Goal: Information Seeking & Learning: Compare options

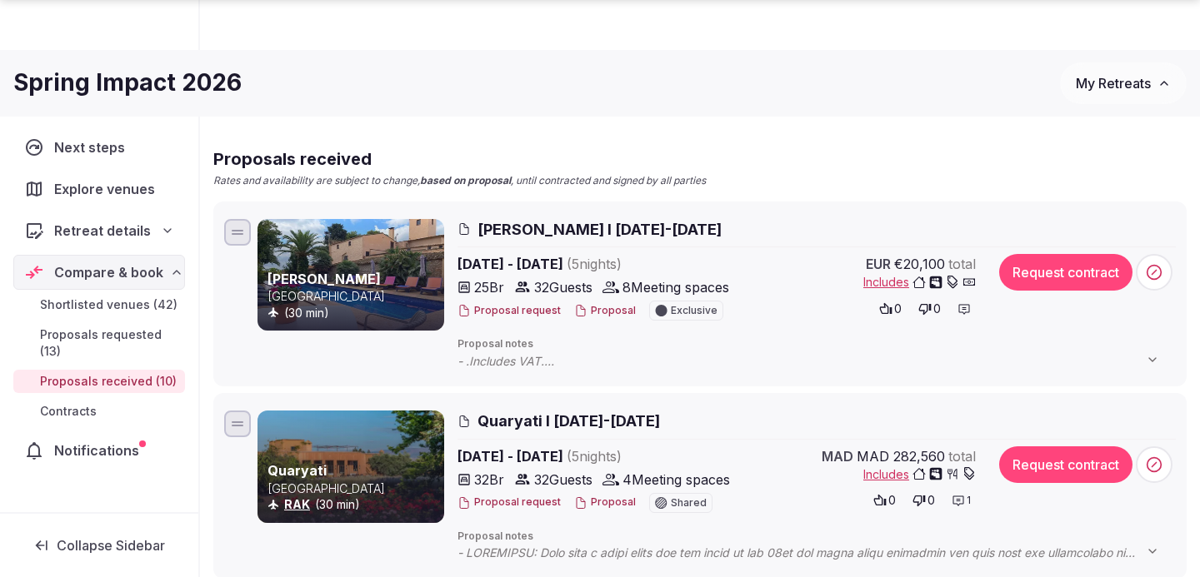
scroll to position [222, 0]
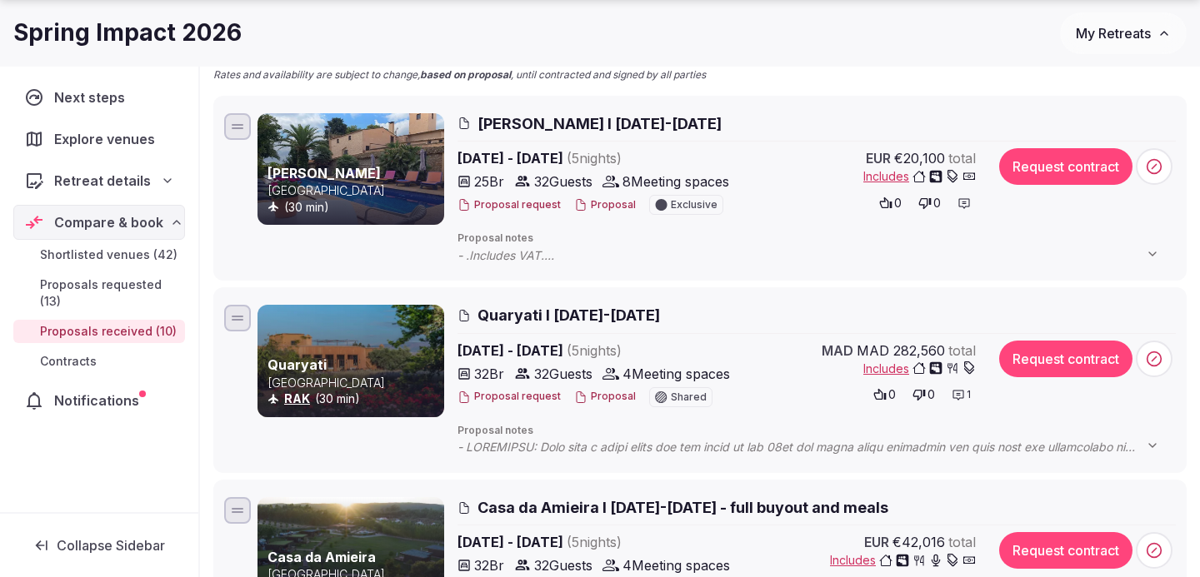
click at [570, 321] on span "Quaryati I [DATE]-[DATE]" at bounding box center [568, 315] width 182 height 21
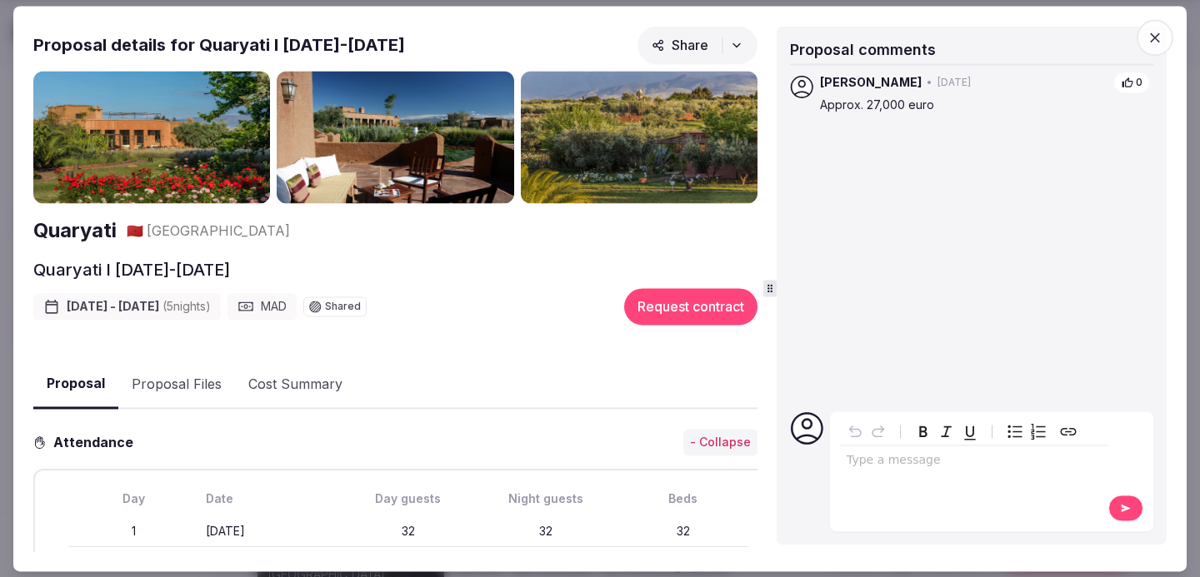
click at [1165, 32] on span "button" at bounding box center [1154, 37] width 37 height 37
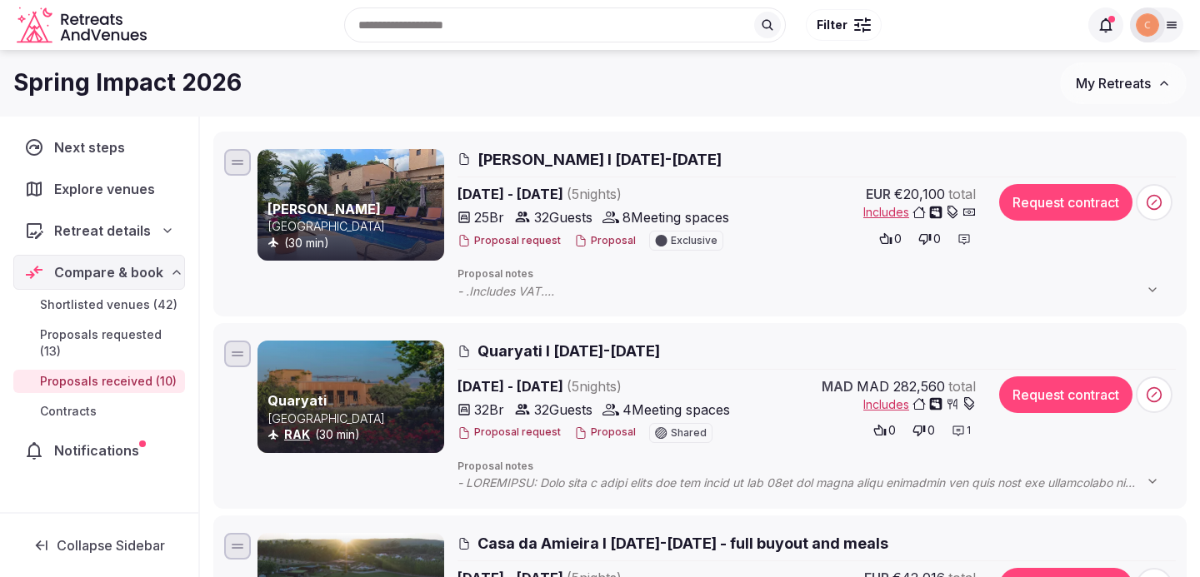
scroll to position [156, 0]
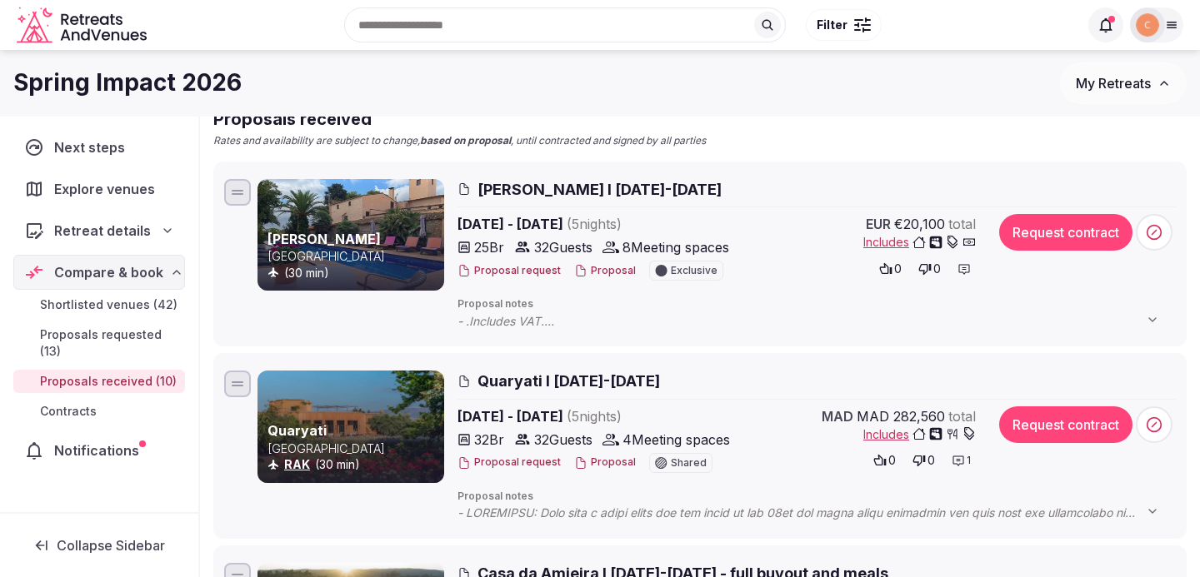
click at [716, 191] on span "[PERSON_NAME] I [DATE]-[DATE]" at bounding box center [599, 189] width 244 height 21
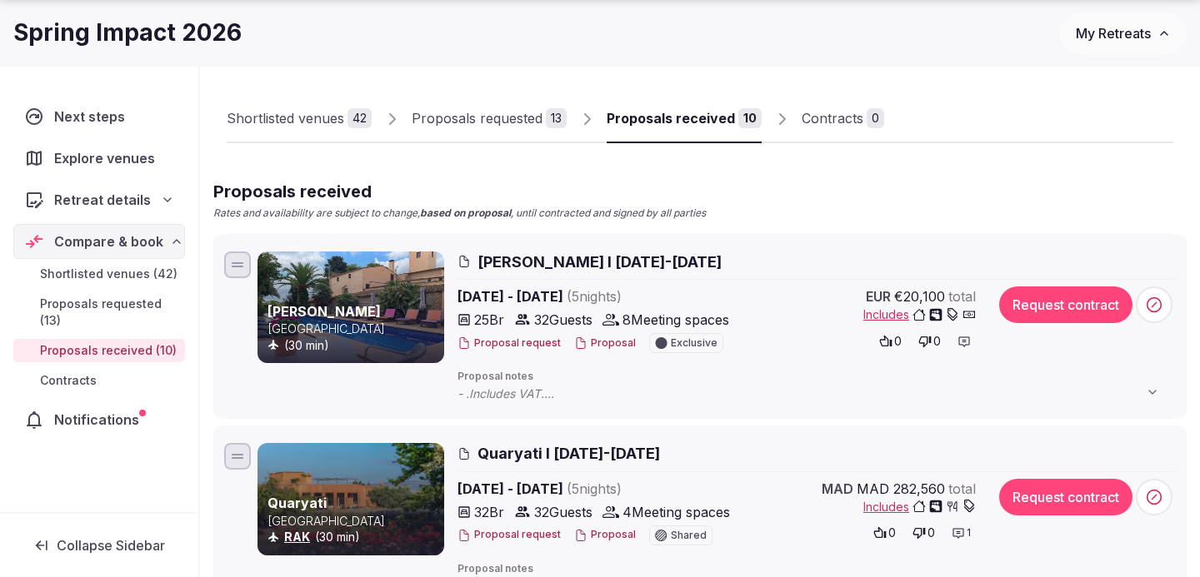
scroll to position [327, 0]
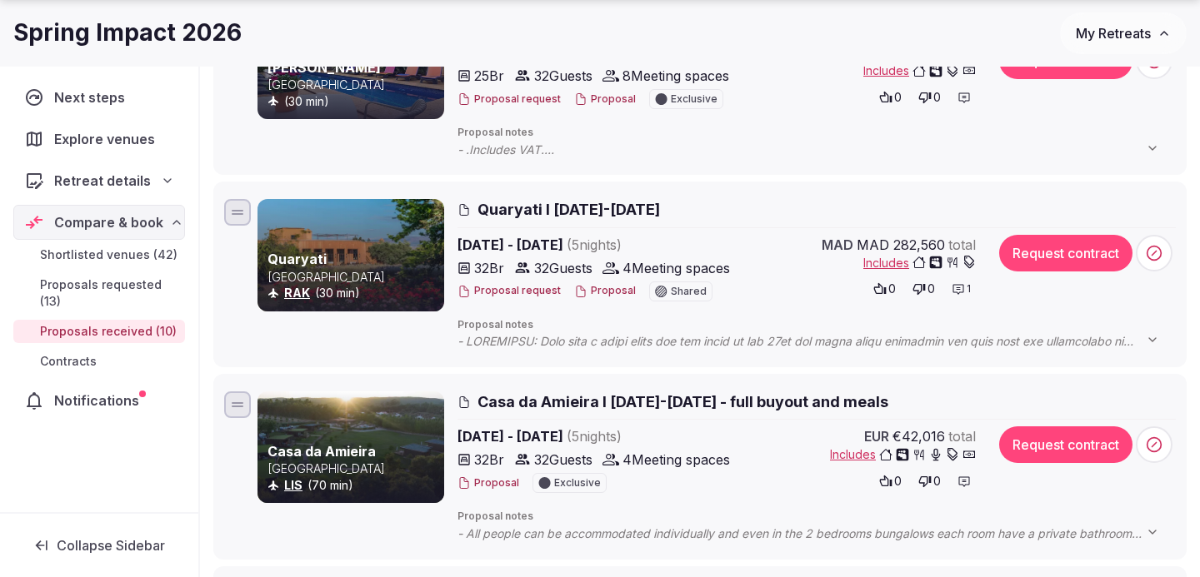
click at [647, 207] on span "Quaryati I [DATE]-[DATE]" at bounding box center [568, 209] width 182 height 21
